Goal: Find contact information: Find contact information

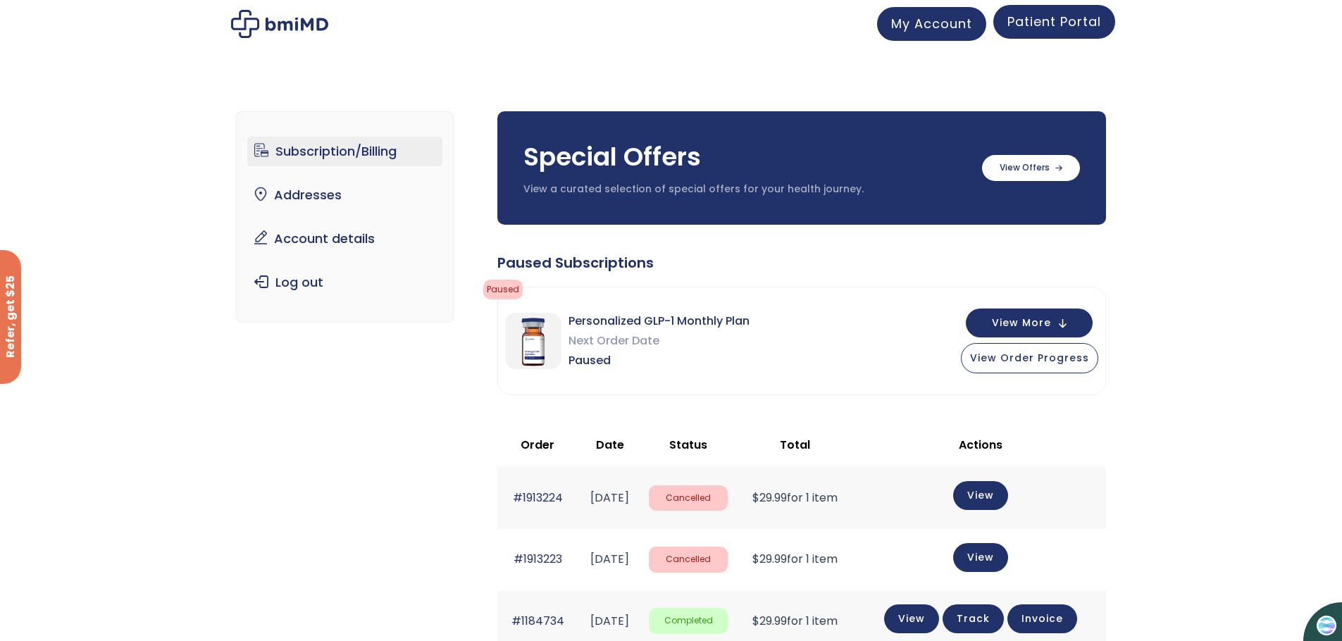
click at [1085, 21] on span "Patient Portal" at bounding box center [1054, 22] width 94 height 18
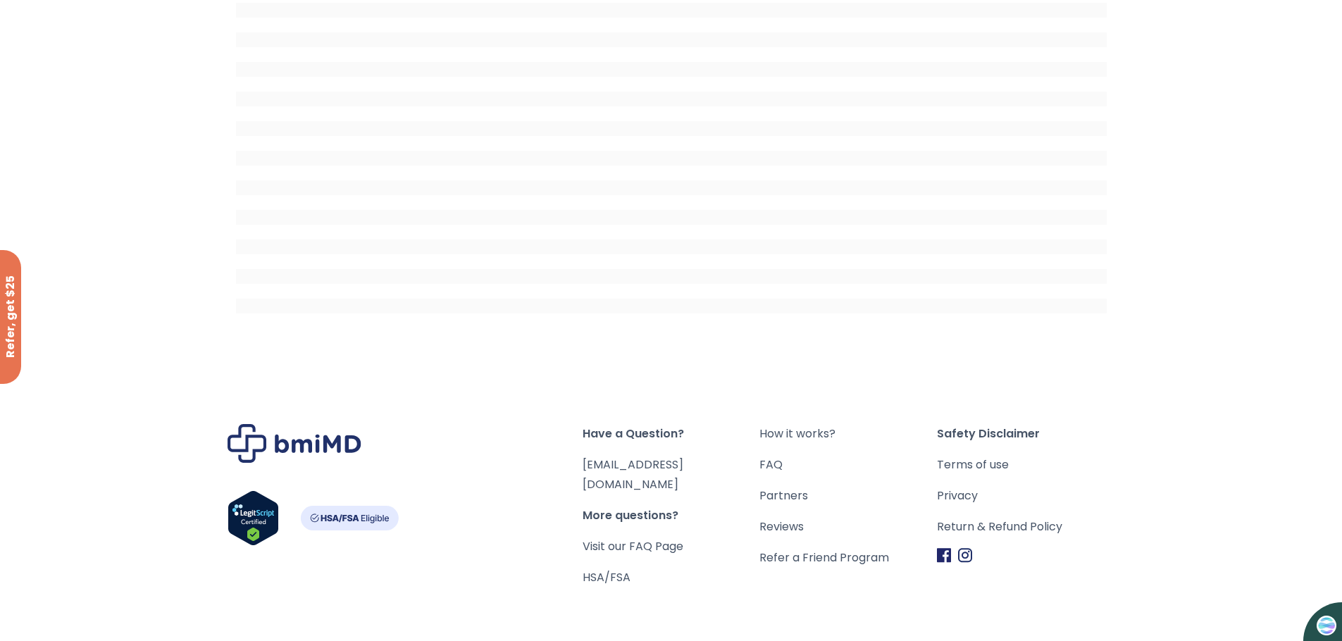
scroll to position [216, 0]
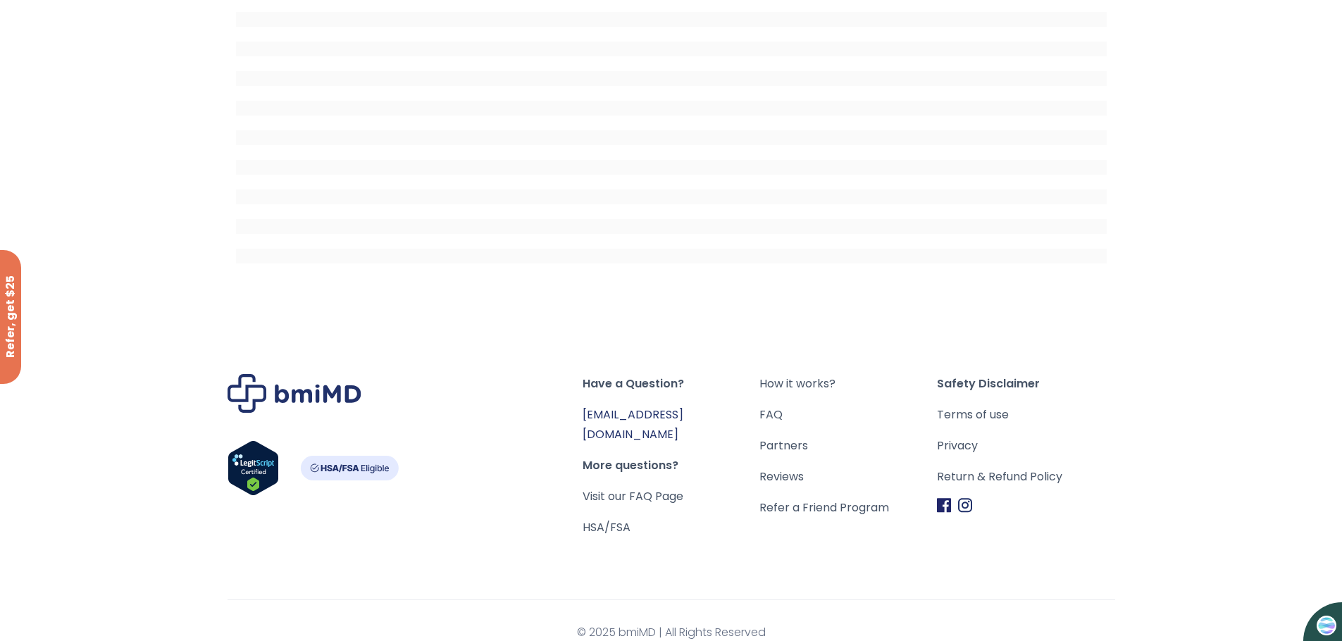
click at [671, 418] on link "[EMAIL_ADDRESS][DOMAIN_NAME]" at bounding box center [633, 424] width 101 height 36
click at [652, 385] on span "Have a Question?" at bounding box center [672, 384] width 178 height 20
click at [661, 418] on link "[EMAIL_ADDRESS][DOMAIN_NAME]" at bounding box center [633, 424] width 101 height 36
